Goal: Task Accomplishment & Management: Contribute content

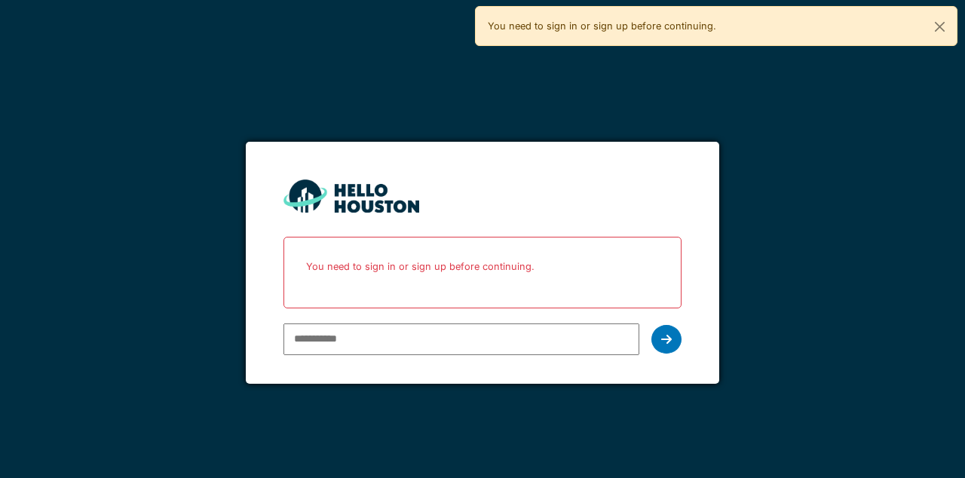
click at [499, 336] on input "email" at bounding box center [460, 339] width 355 height 32
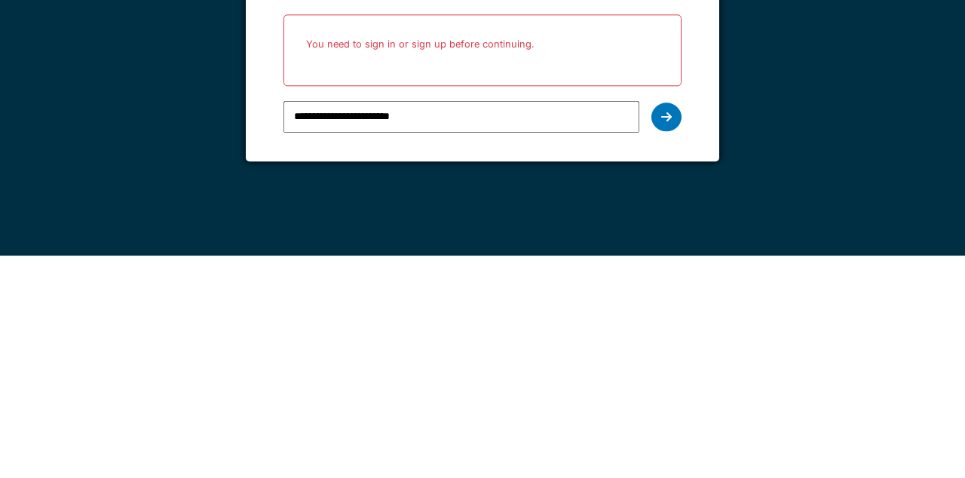
type input "**********"
click at [674, 341] on div at bounding box center [666, 339] width 30 height 29
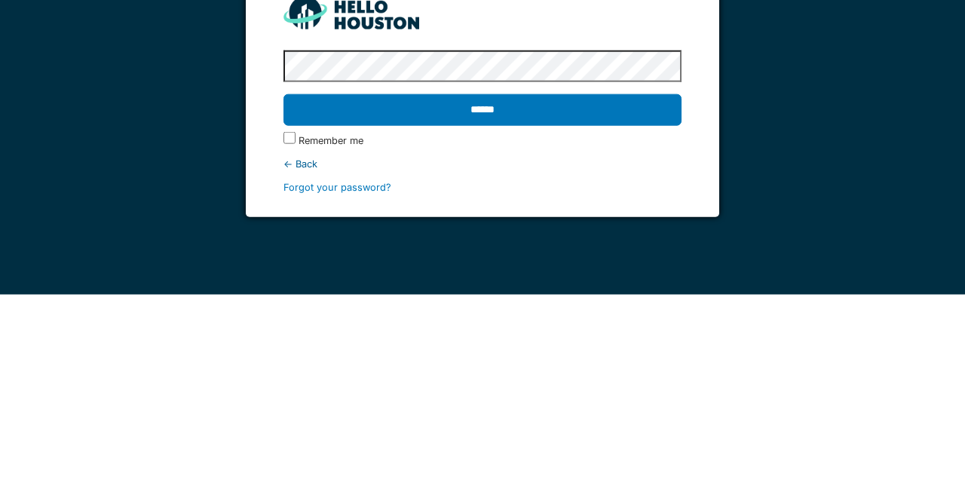
click at [656, 297] on input "******" at bounding box center [481, 293] width 397 height 32
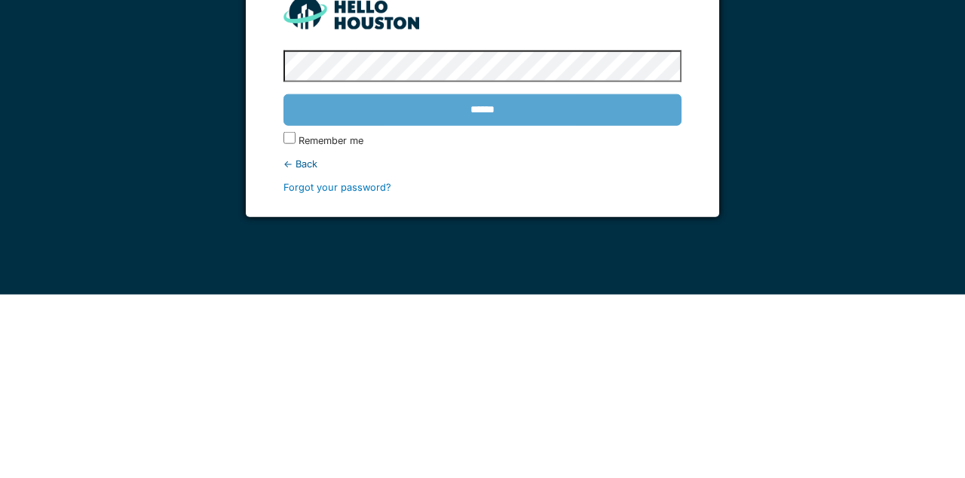
scroll to position [9, 0]
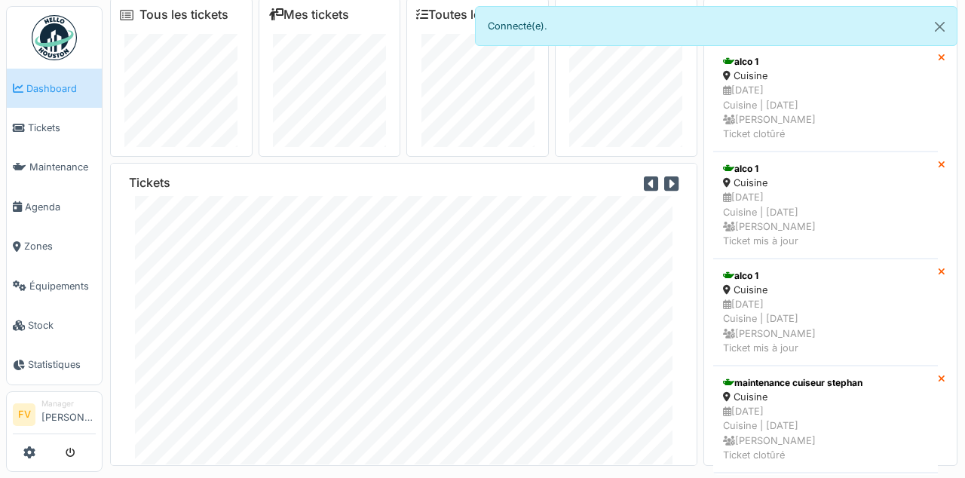
click at [51, 333] on span "Stock" at bounding box center [62, 325] width 68 height 14
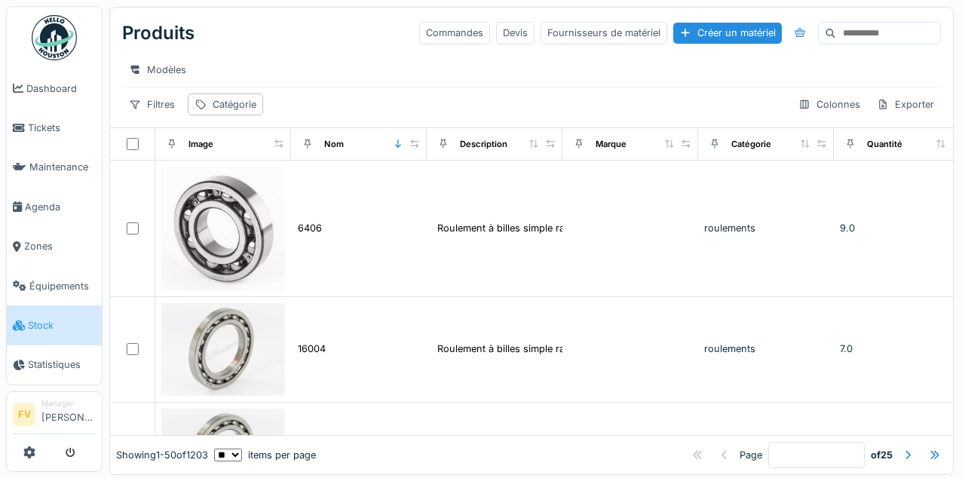
click at [48, 266] on link "Zones" at bounding box center [54, 246] width 95 height 39
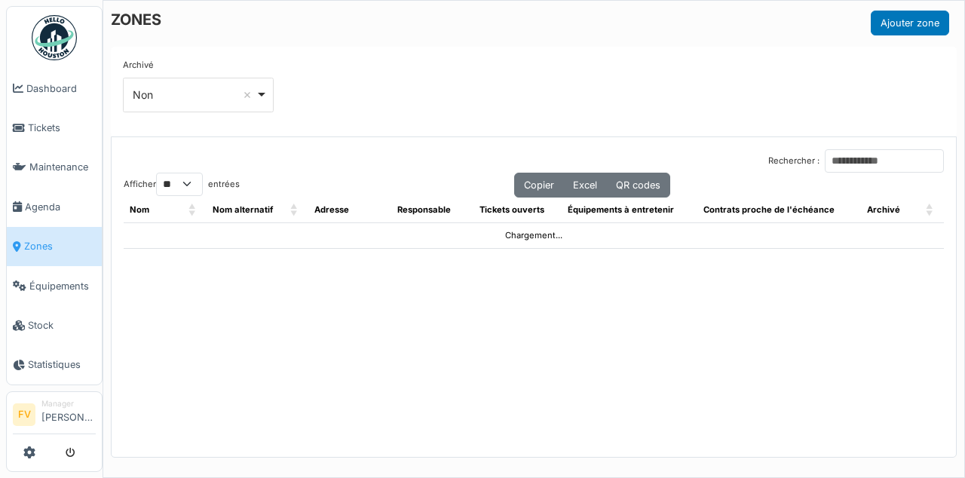
select select "**"
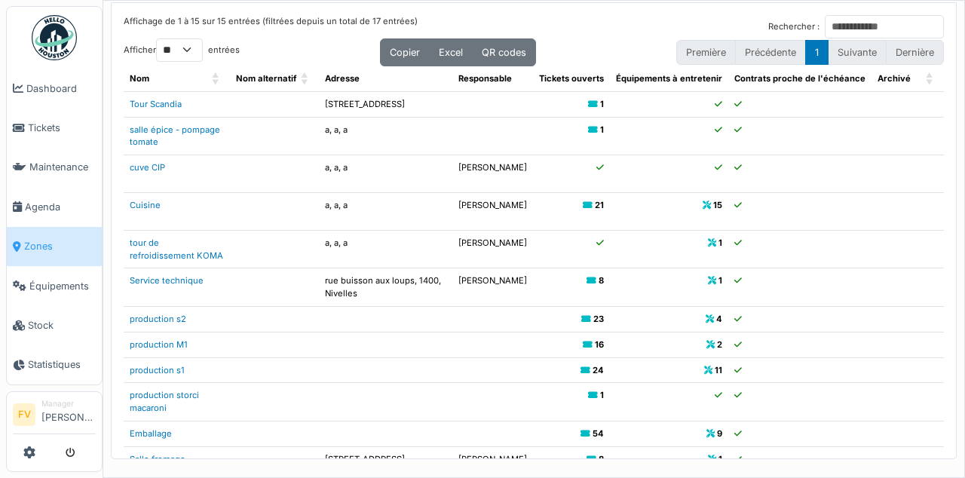
click at [44, 333] on span "Stock" at bounding box center [62, 325] width 68 height 14
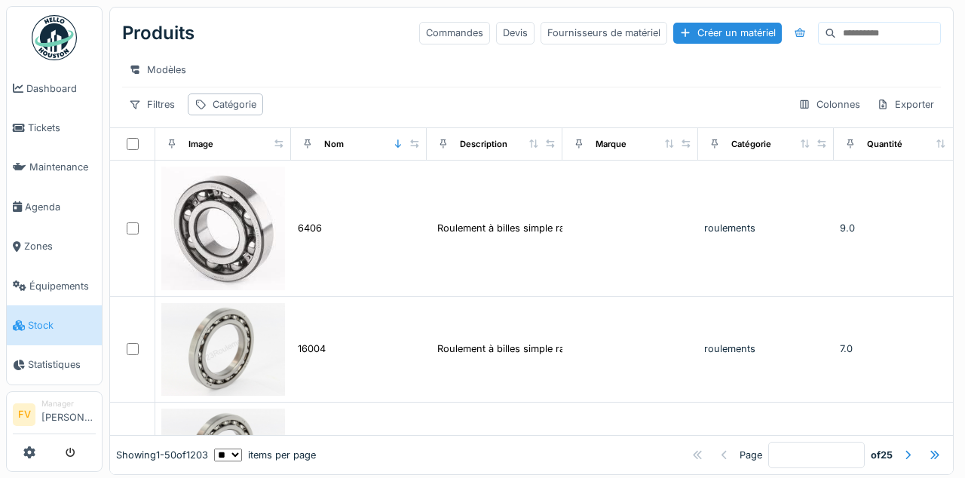
click at [694, 34] on div "Créer un matériel" at bounding box center [727, 33] width 109 height 20
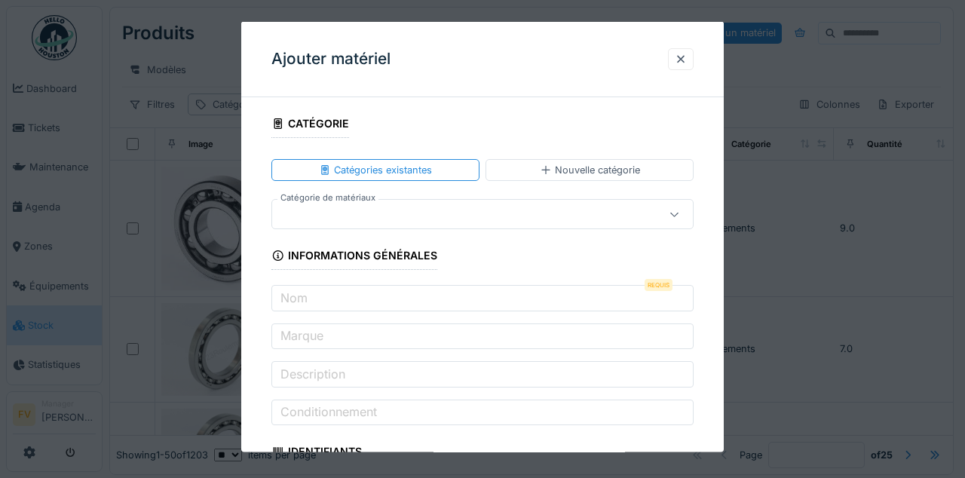
click at [416, 169] on div "Catégories existantes" at bounding box center [375, 170] width 113 height 14
click at [401, 172] on div "Catégories existantes" at bounding box center [375, 170] width 113 height 14
click at [671, 219] on div at bounding box center [675, 214] width 12 height 14
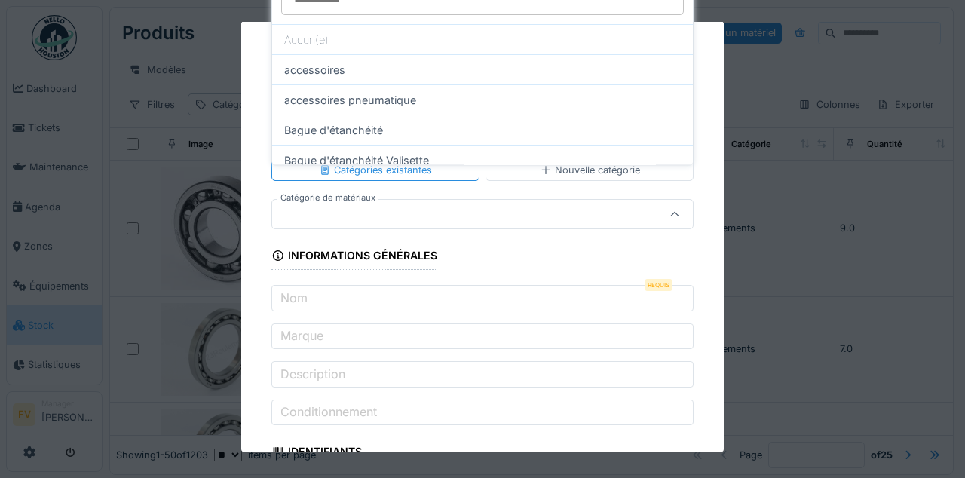
click at [670, 154] on div "Bague d'étanchéité Valisette" at bounding box center [482, 160] width 421 height 30
type input "***"
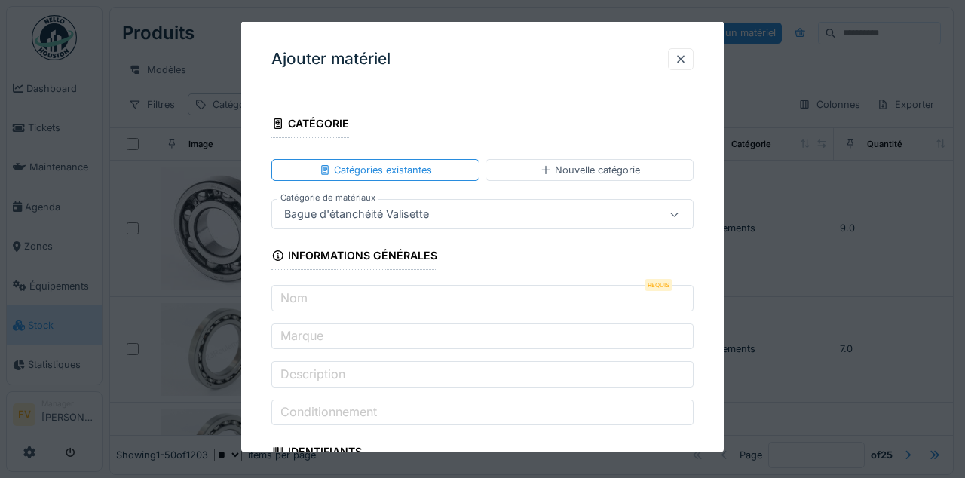
click at [678, 216] on icon at bounding box center [675, 214] width 12 height 10
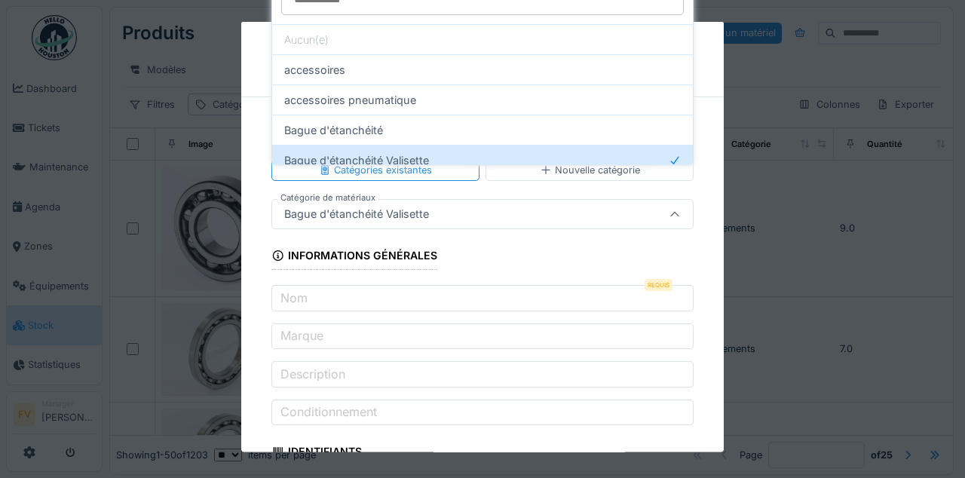
scroll to position [1, 0]
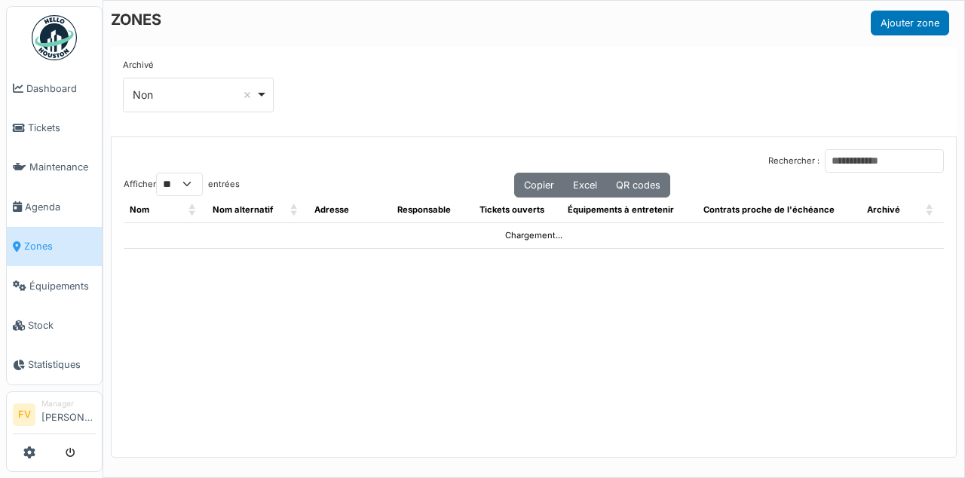
select select "**"
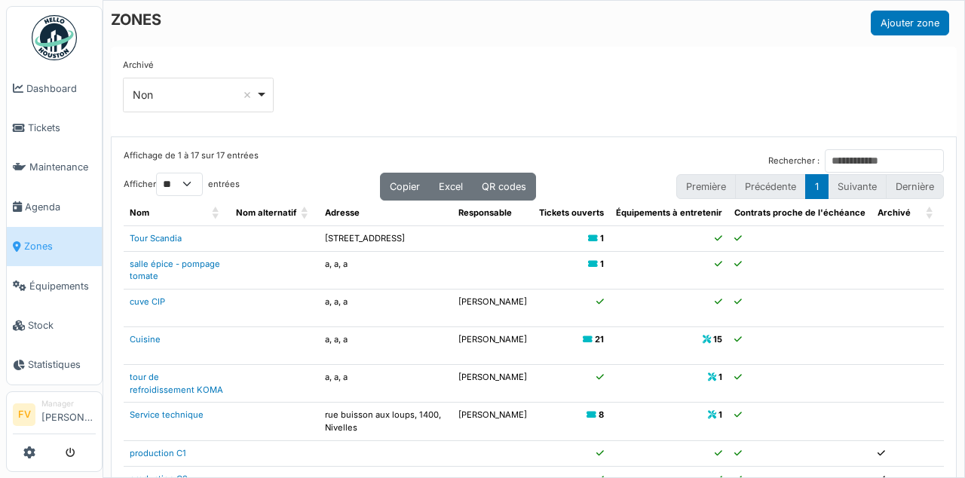
click at [63, 293] on span "Équipements" at bounding box center [62, 286] width 66 height 14
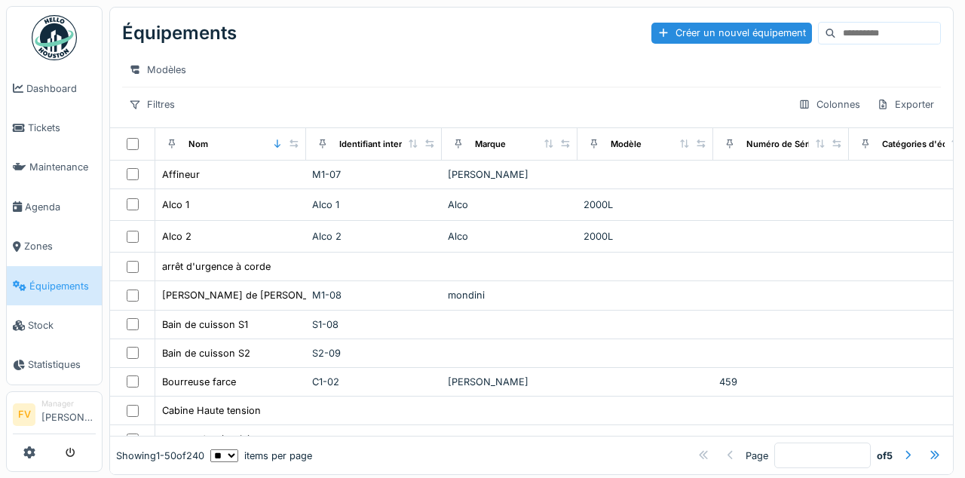
click at [60, 333] on span "Stock" at bounding box center [62, 325] width 68 height 14
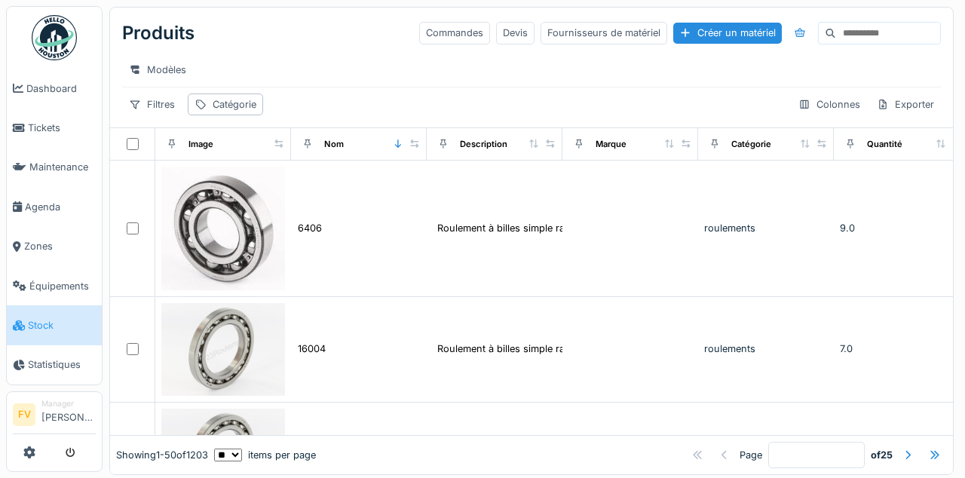
click at [57, 86] on span "Dashboard" at bounding box center [60, 88] width 69 height 14
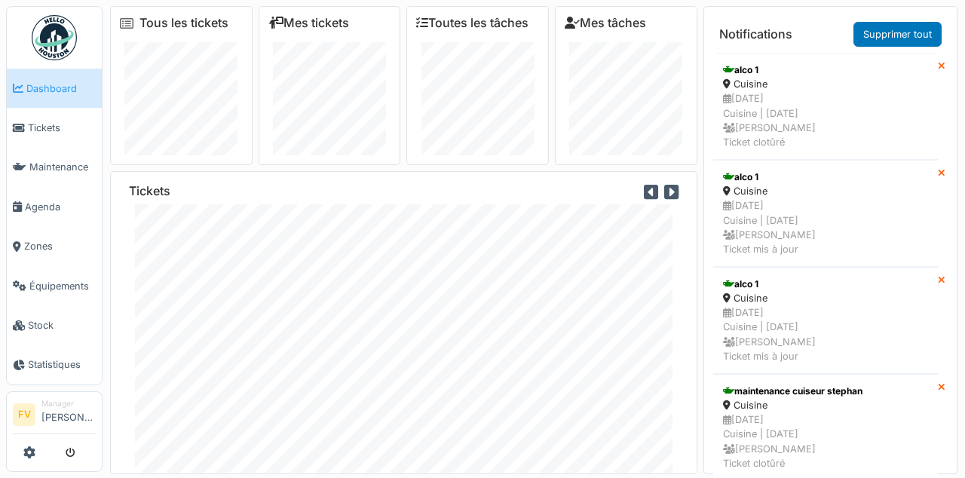
click at [47, 333] on span "Stock" at bounding box center [62, 325] width 68 height 14
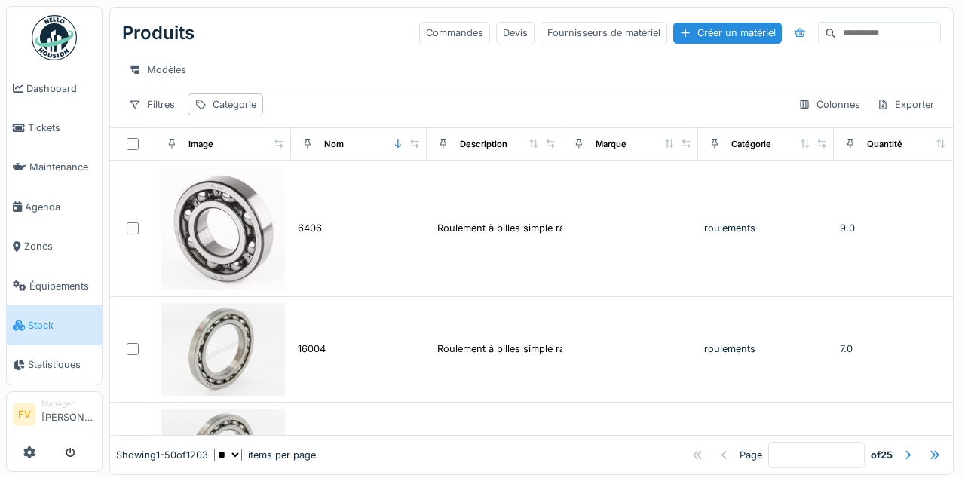
click at [466, 221] on div "Roulement à billes simple rangée - 30x90x23" at bounding box center [541, 228] width 209 height 14
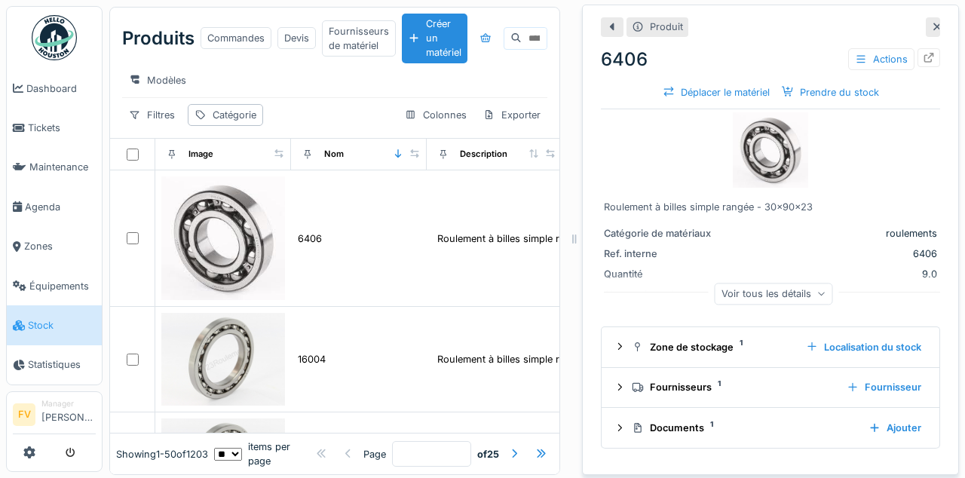
click at [714, 339] on div "Zone de stockage 1 Localisation du stock" at bounding box center [771, 347] width 314 height 20
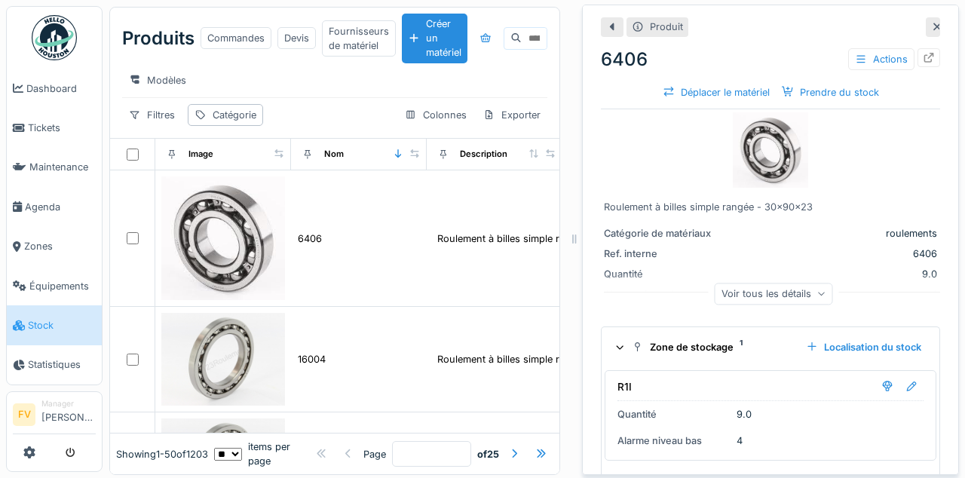
click at [800, 290] on div "Voir tous les détails" at bounding box center [774, 294] width 118 height 22
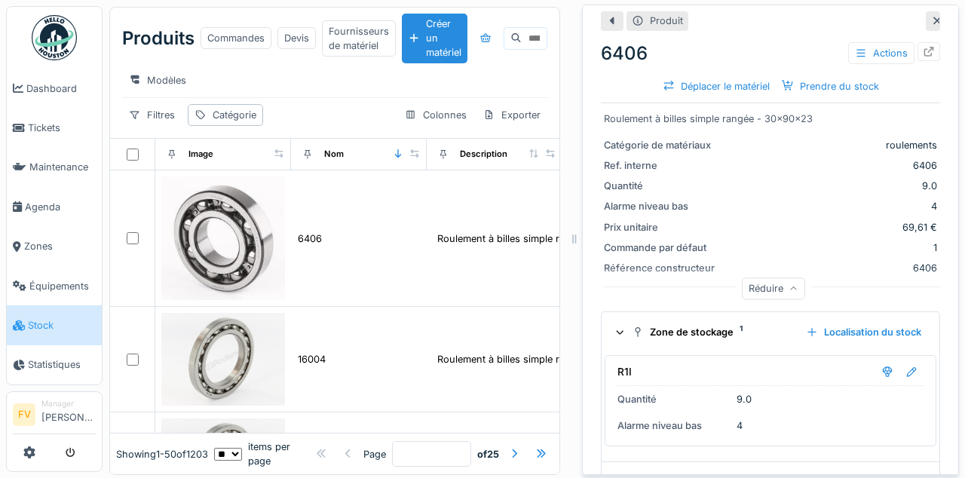
scroll to position [96, 0]
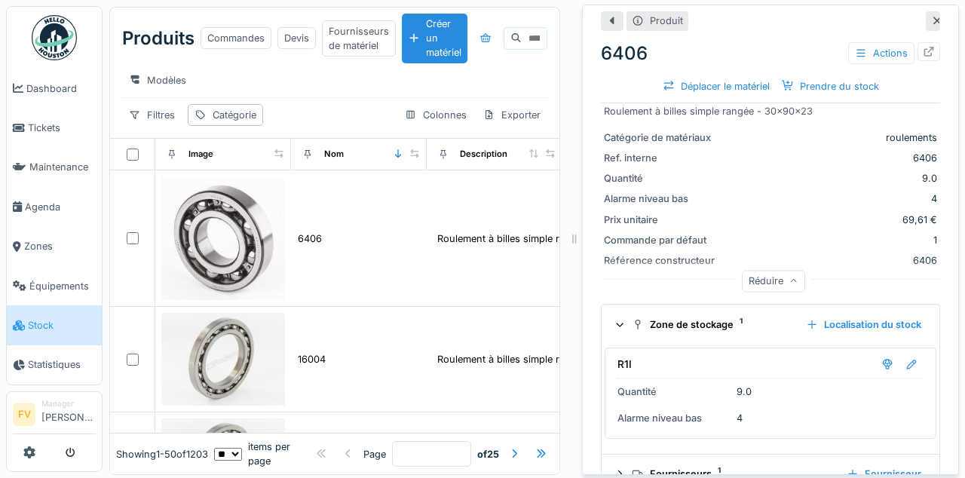
click at [239, 245] on img at bounding box center [223, 238] width 124 height 124
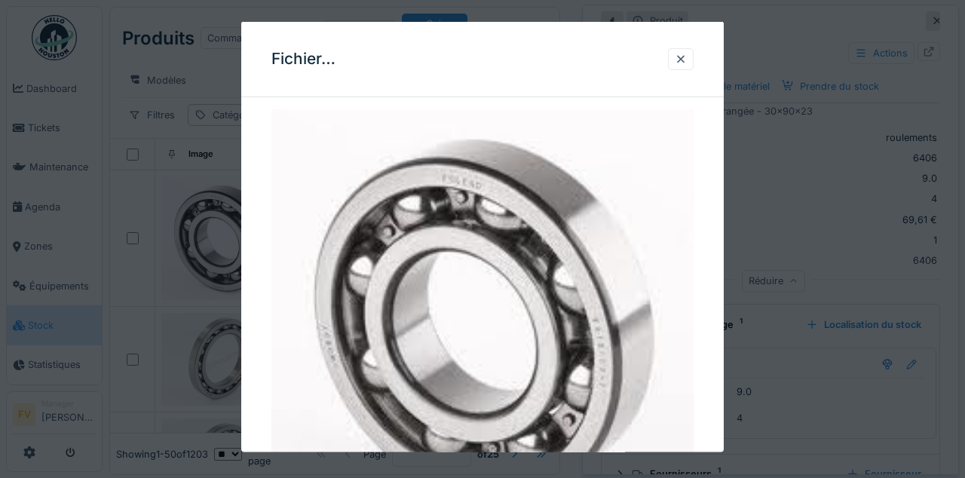
click at [675, 54] on div at bounding box center [681, 59] width 26 height 22
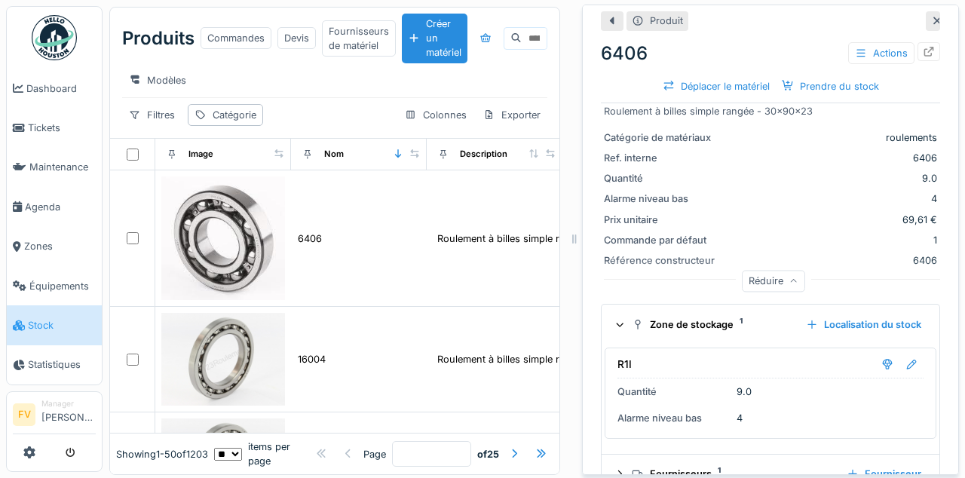
scroll to position [0, 0]
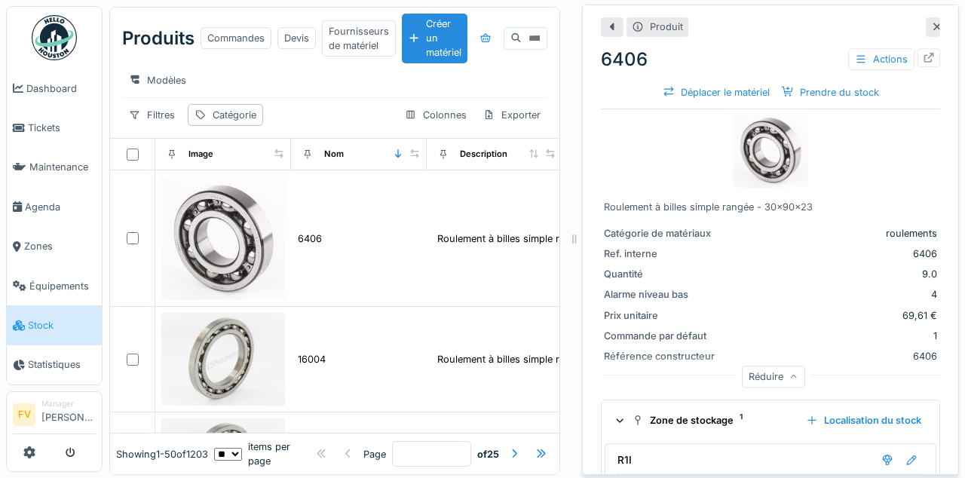
click at [801, 138] on img at bounding box center [770, 149] width 75 height 75
click at [930, 23] on div at bounding box center [933, 26] width 14 height 19
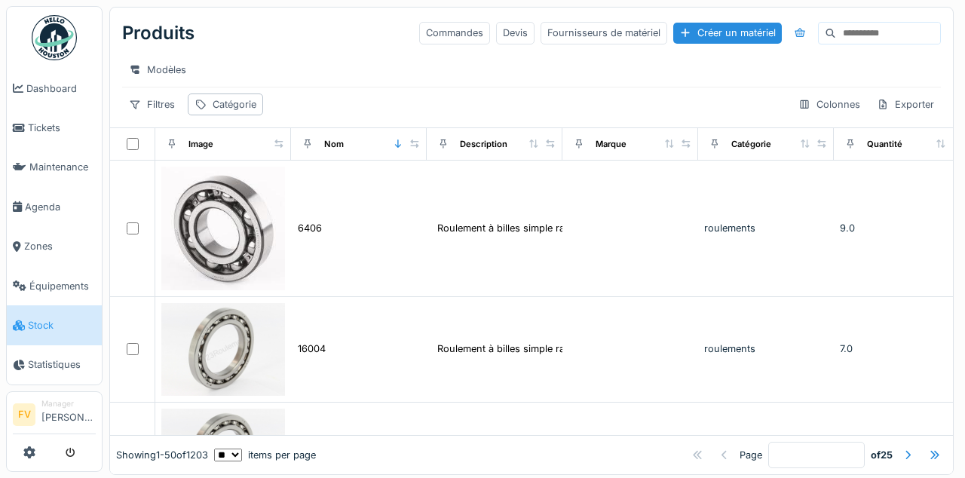
click at [701, 31] on div "Créer un matériel" at bounding box center [727, 33] width 109 height 20
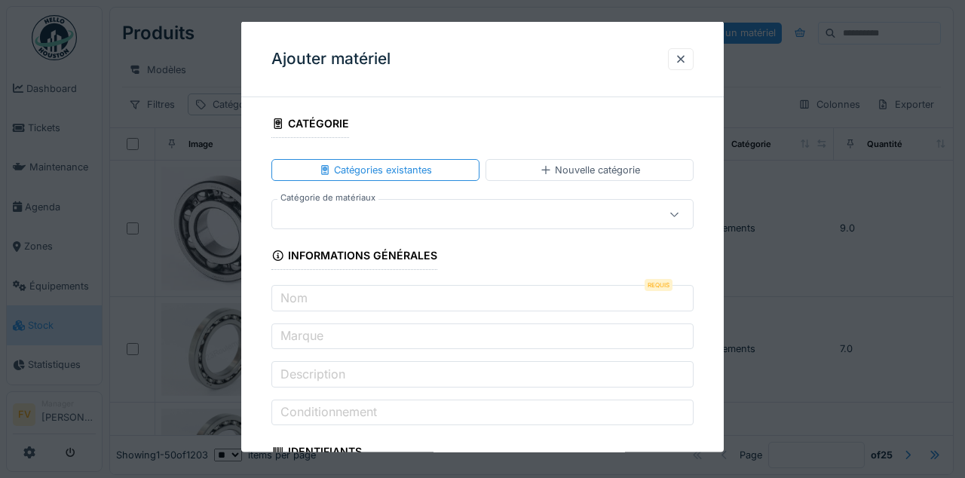
click at [692, 51] on div at bounding box center [681, 59] width 26 height 22
